Goal: Task Accomplishment & Management: Complete application form

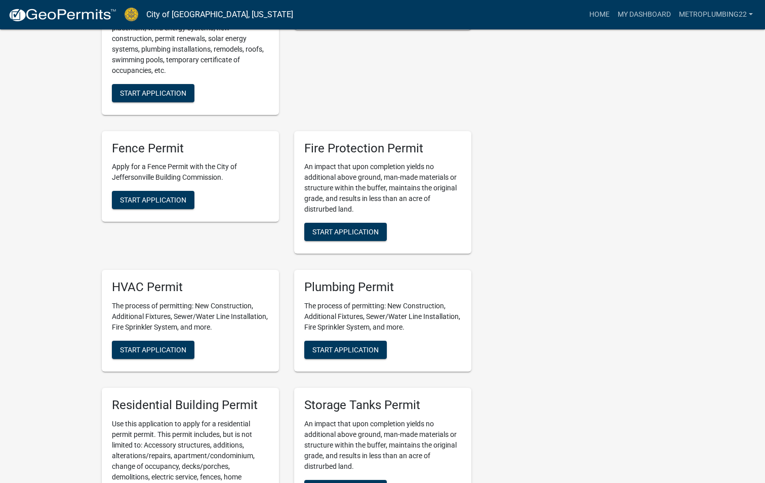
scroll to position [506, 0]
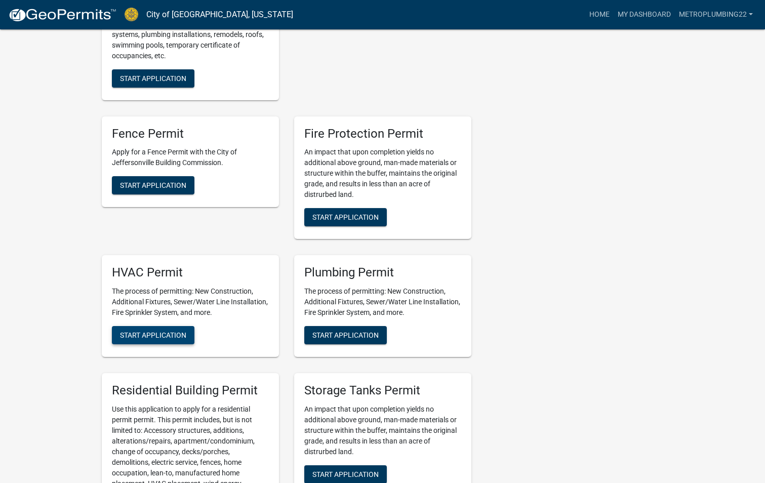
click at [170, 327] on button "Start Application" at bounding box center [153, 335] width 83 height 18
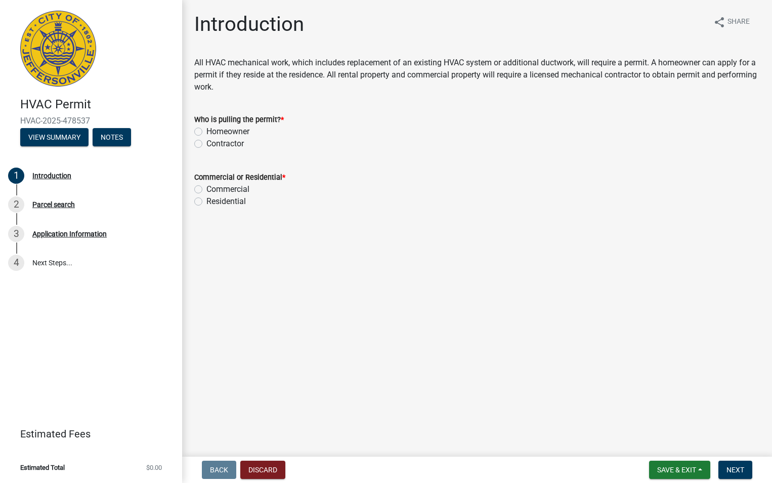
click at [207, 143] on label "Contractor" at bounding box center [225, 144] width 37 height 12
click at [207, 143] on input "Contractor" at bounding box center [210, 141] width 7 height 7
radio input "true"
click at [207, 198] on label "Residential" at bounding box center [226, 201] width 39 height 12
click at [207, 198] on input "Residential" at bounding box center [210, 198] width 7 height 7
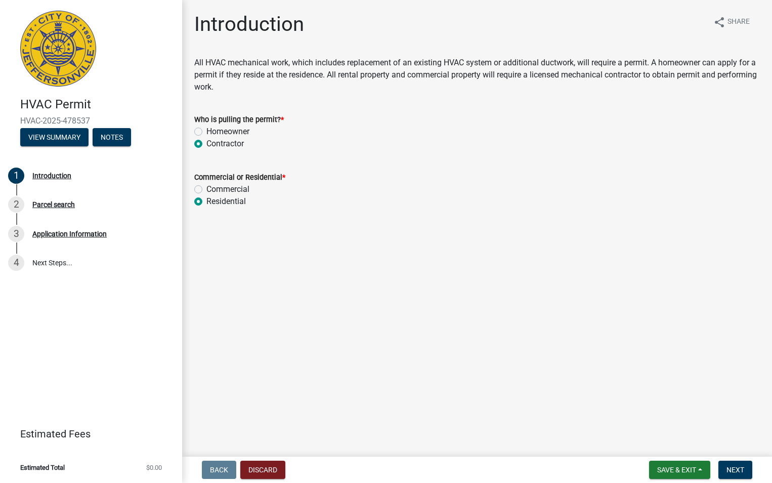
radio input "true"
click at [737, 467] on span "Next" at bounding box center [736, 470] width 18 height 8
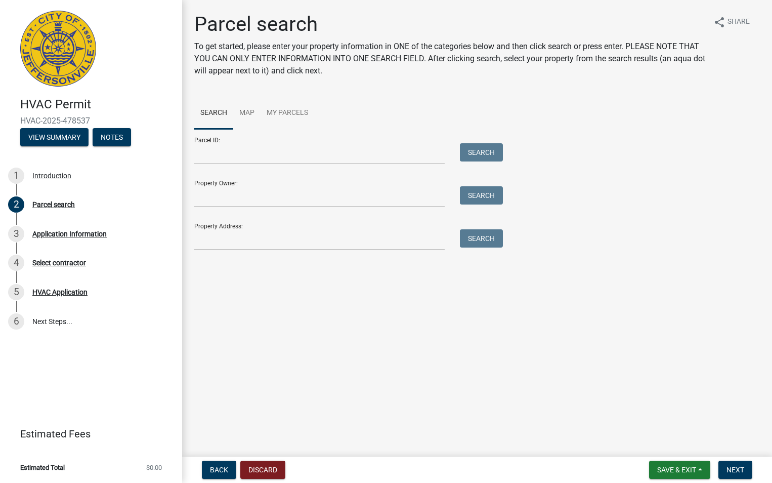
click at [223, 132] on div "Parcel ID: Search" at bounding box center [346, 146] width 304 height 35
click at [223, 156] on input "Parcel ID:" at bounding box center [319, 153] width 251 height 21
type input "10-42-01-400-600.000-039"
click at [484, 157] on button "Search" at bounding box center [481, 152] width 43 height 18
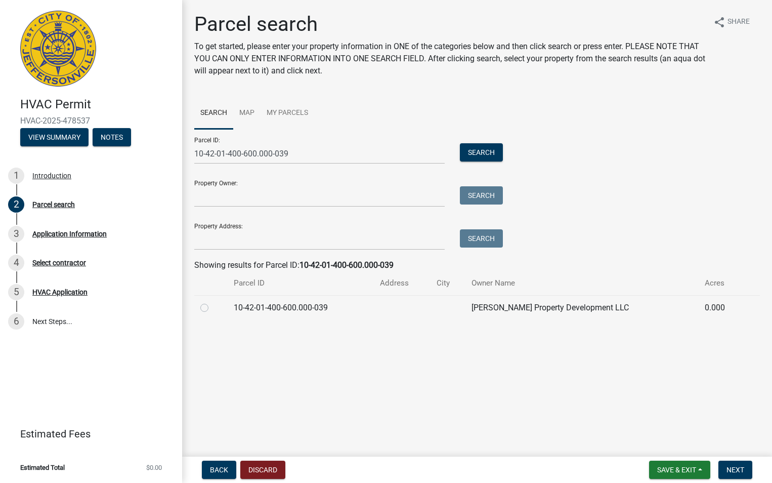
click at [198, 306] on td at bounding box center [210, 307] width 33 height 25
click at [213, 302] on label at bounding box center [213, 302] width 0 height 0
click at [213, 308] on input "radio" at bounding box center [216, 305] width 7 height 7
radio input "true"
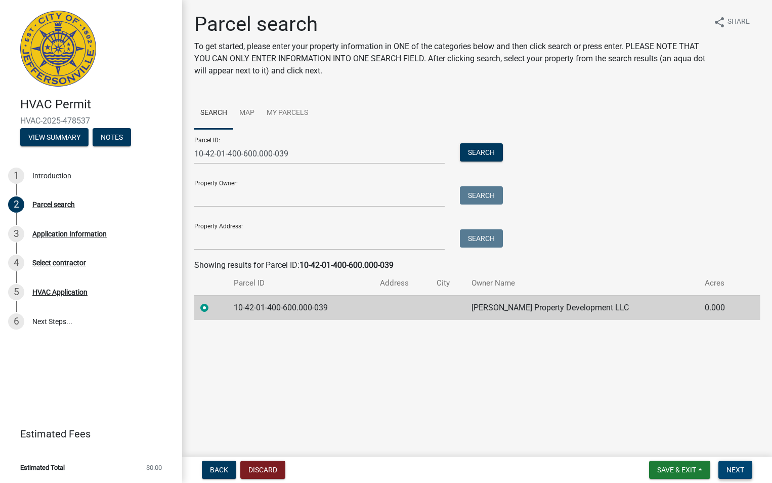
click at [725, 466] on button "Next" at bounding box center [736, 470] width 34 height 18
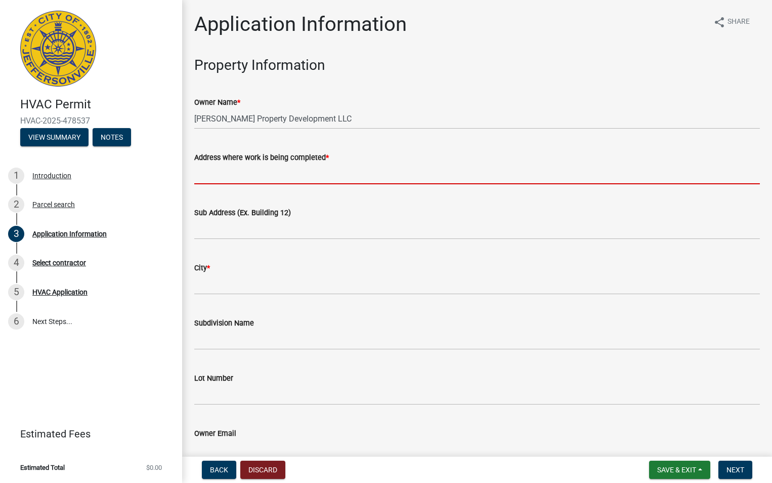
click at [267, 183] on input "Address where work is being completed *" at bounding box center [477, 173] width 566 height 21
type input "1172 [PERSON_NAME]'s Way"
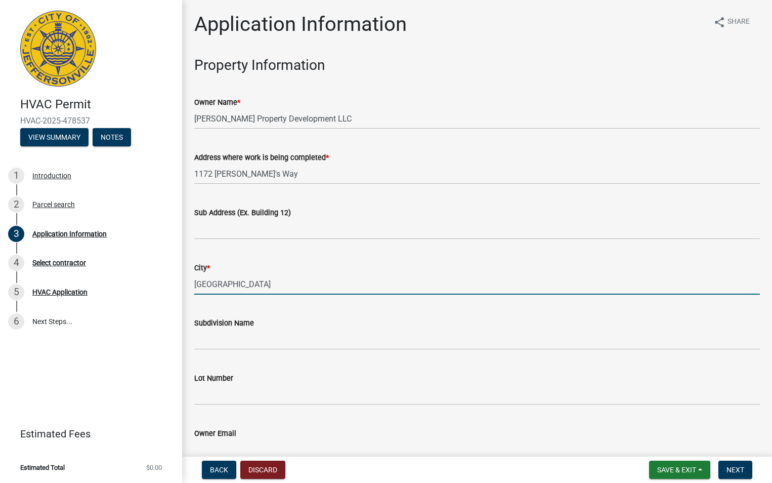
type input "[GEOGRAPHIC_DATA]"
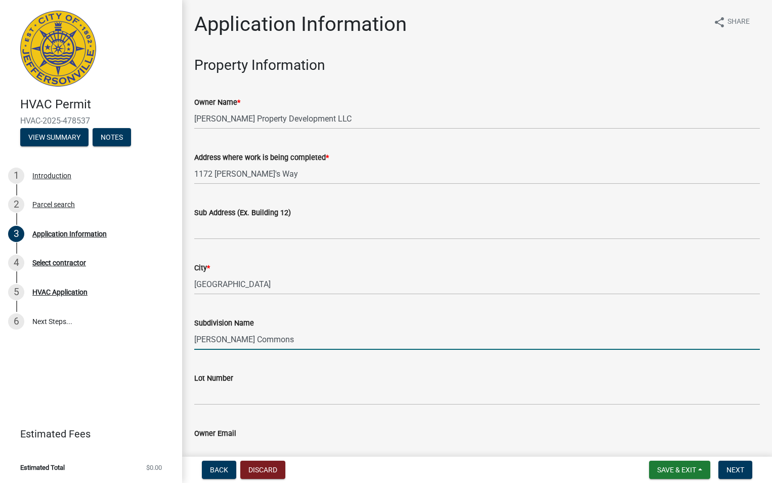
type input "[PERSON_NAME] Commons"
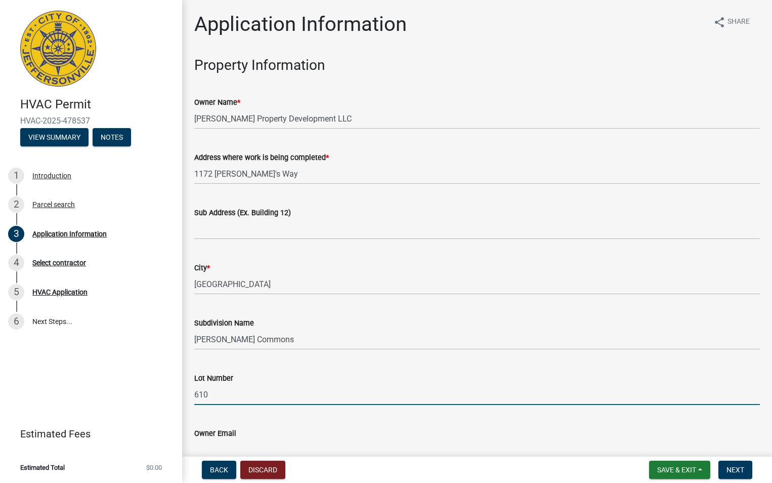
type input "610"
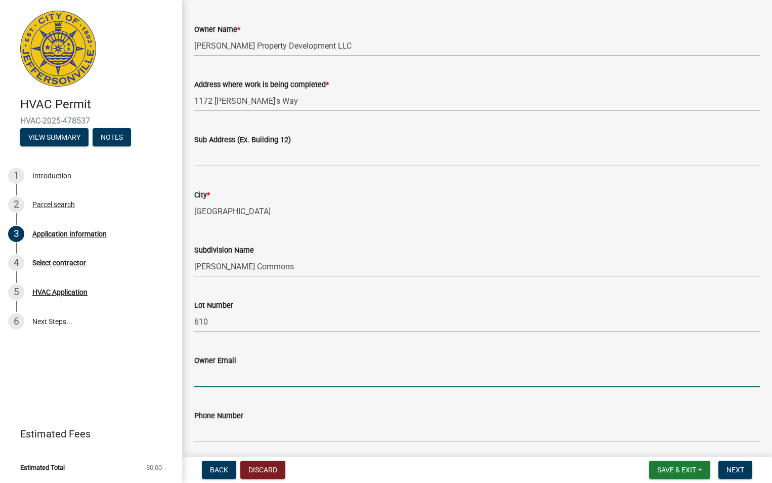
scroll to position [261, 0]
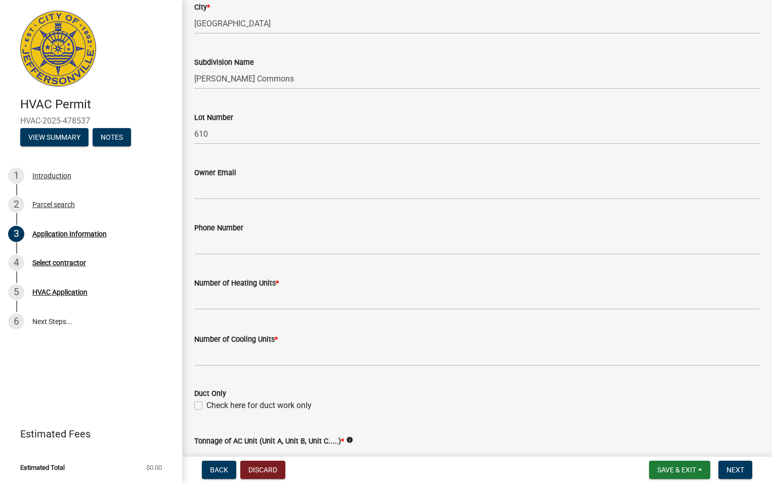
click at [215, 310] on wm-data-entity-input "Number of Heating Units *" at bounding box center [477, 291] width 566 height 56
click at [211, 303] on input "text" at bounding box center [477, 299] width 566 height 21
type input "1"
click at [227, 353] on input "text" at bounding box center [477, 355] width 566 height 21
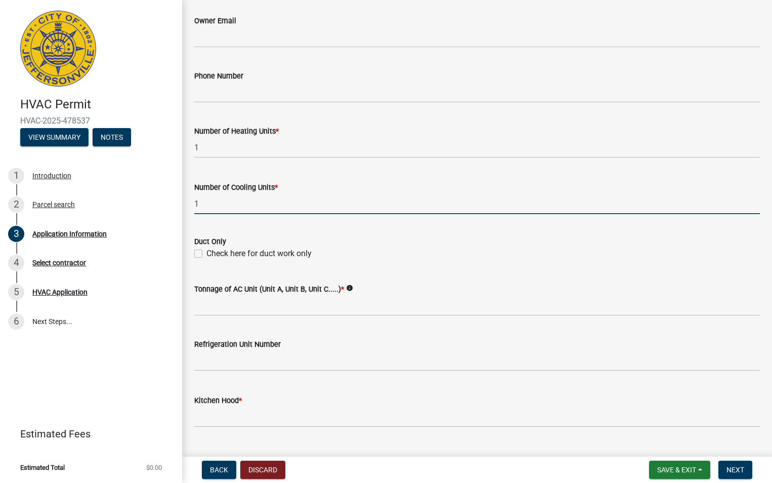
type input "1"
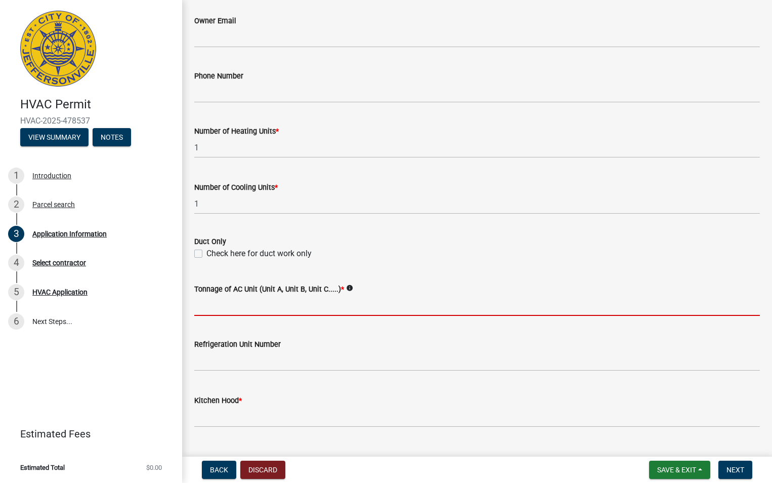
click at [250, 313] on input "Tonnage of AC Unit (Unit A, Unit B, Unit C.....) *" at bounding box center [477, 305] width 566 height 21
type input "2.5"
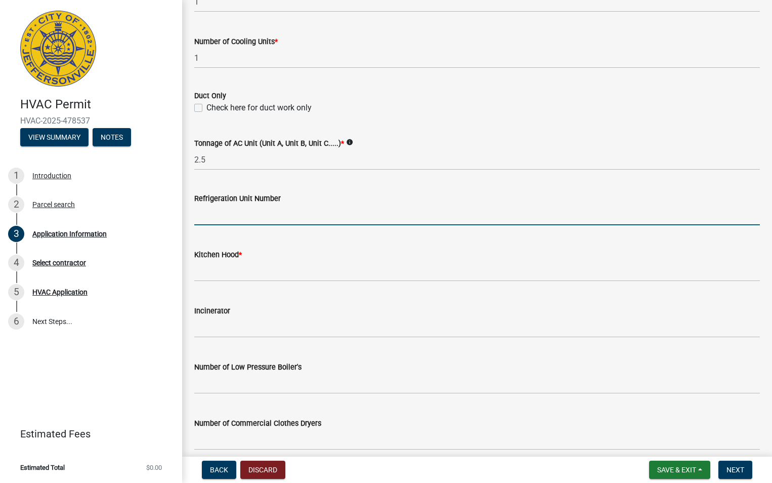
scroll to position [564, 0]
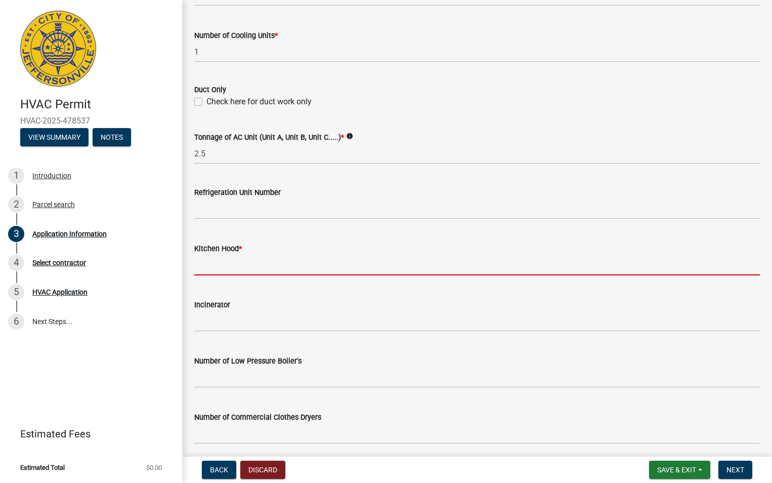
click at [221, 274] on input "text" at bounding box center [477, 265] width 566 height 21
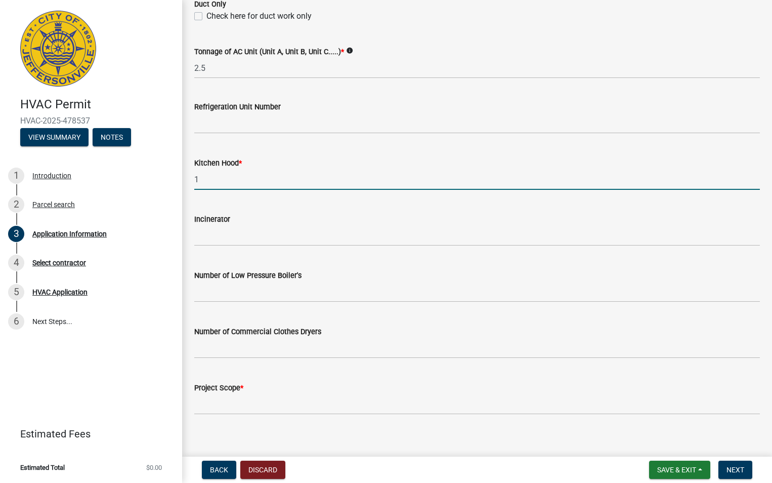
scroll to position [660, 0]
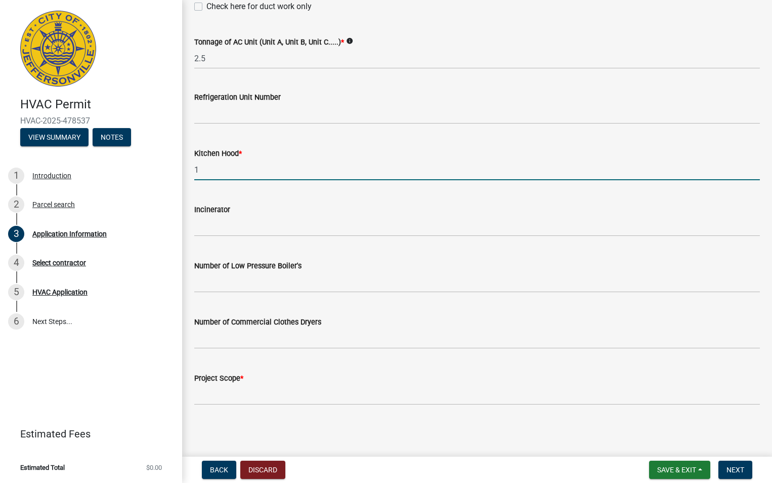
type input "1"
click at [244, 396] on input "Project Scope *" at bounding box center [477, 394] width 566 height 21
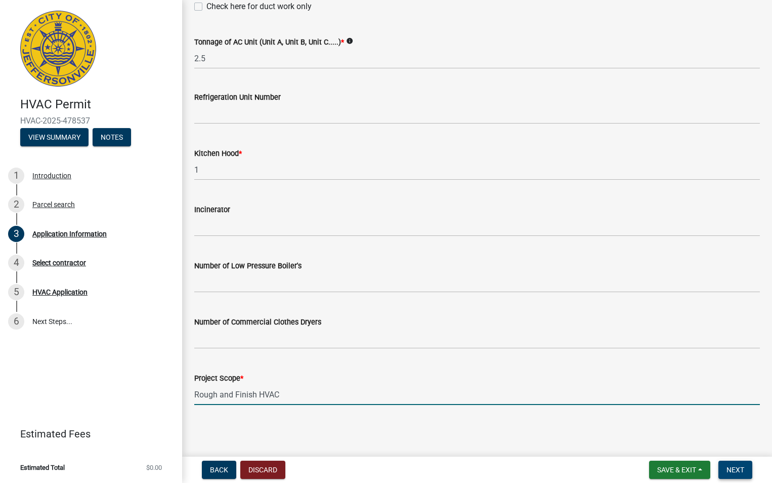
type input "Rough and Finish HVAC"
click at [726, 467] on button "Next" at bounding box center [736, 470] width 34 height 18
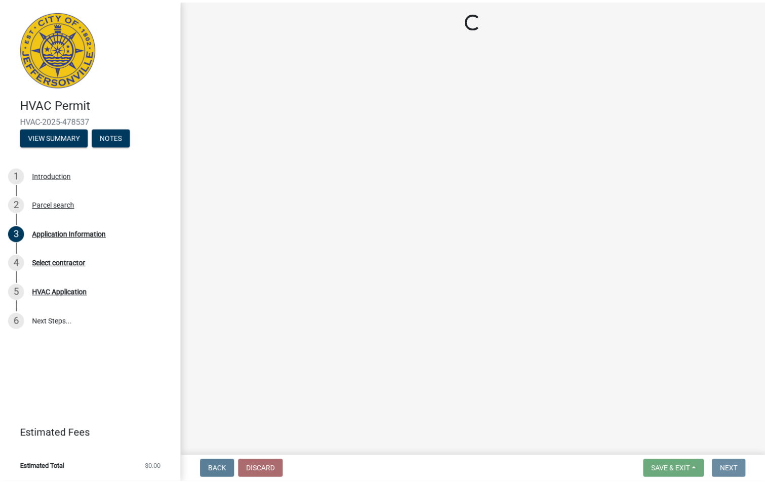
scroll to position [0, 0]
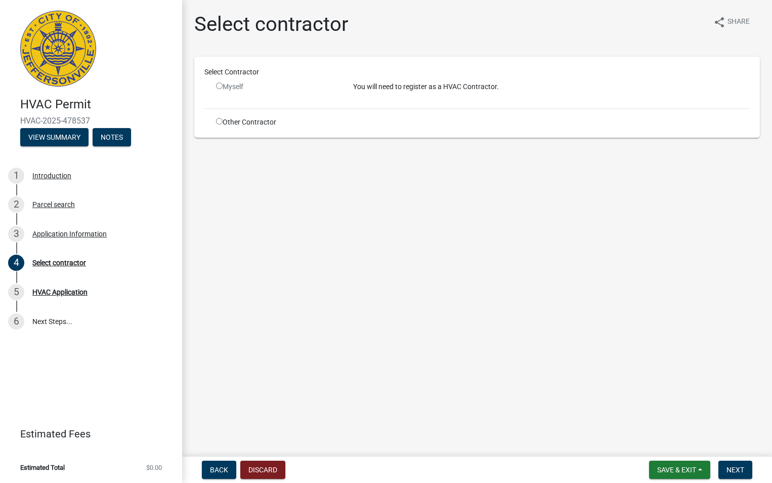
click at [218, 122] on input "radio" at bounding box center [219, 121] width 7 height 7
radio input "true"
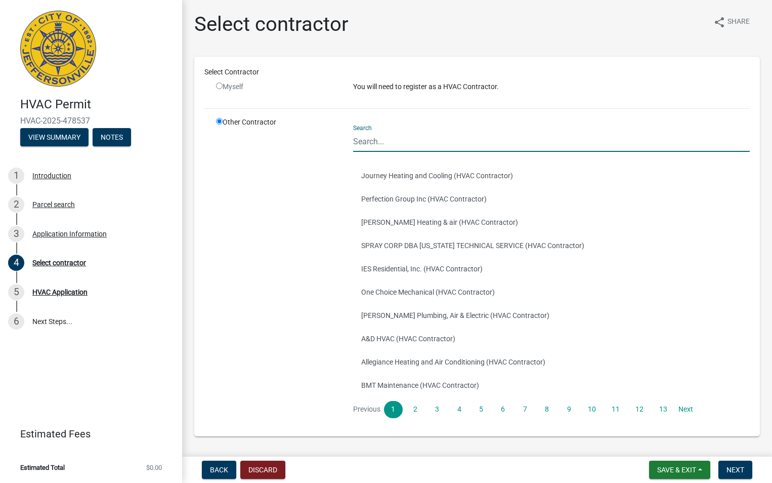
click at [370, 142] on input "Search" at bounding box center [551, 141] width 397 height 21
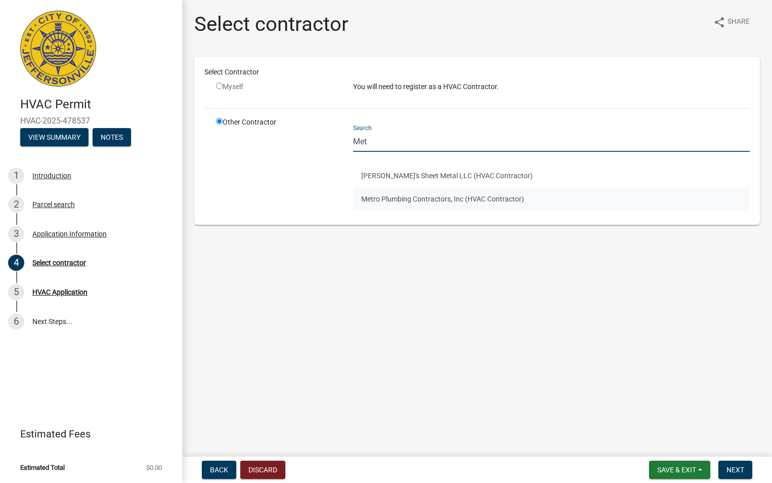
type input "Met"
click at [393, 203] on button "Metro Plumbing Contractors, Inc (HVAC Contractor)" at bounding box center [551, 198] width 397 height 23
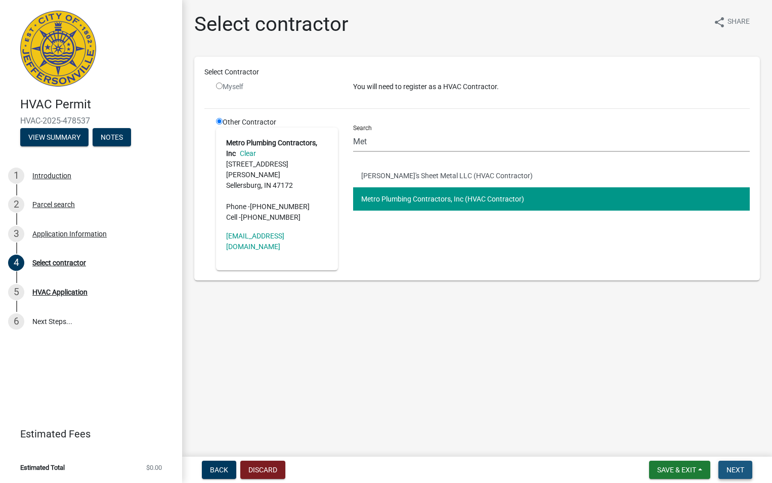
click at [739, 468] on span "Next" at bounding box center [736, 470] width 18 height 8
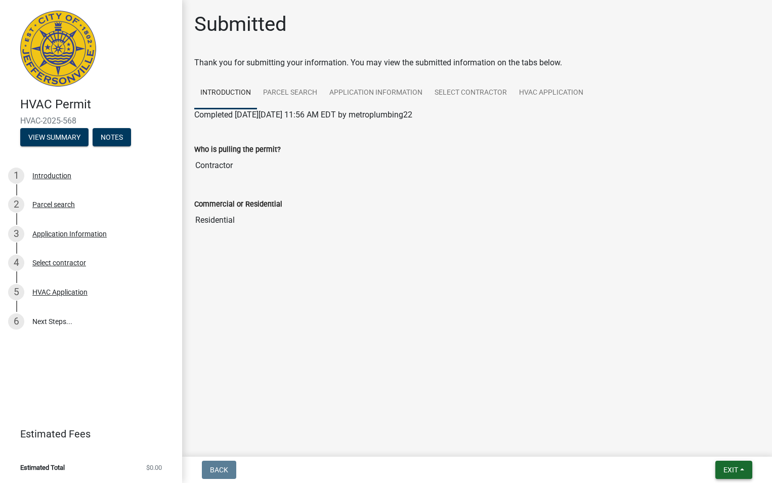
click at [726, 470] on span "Exit" at bounding box center [731, 470] width 15 height 8
click at [709, 445] on button "Save & Exit" at bounding box center [712, 443] width 81 height 24
